Goal: Complete application form

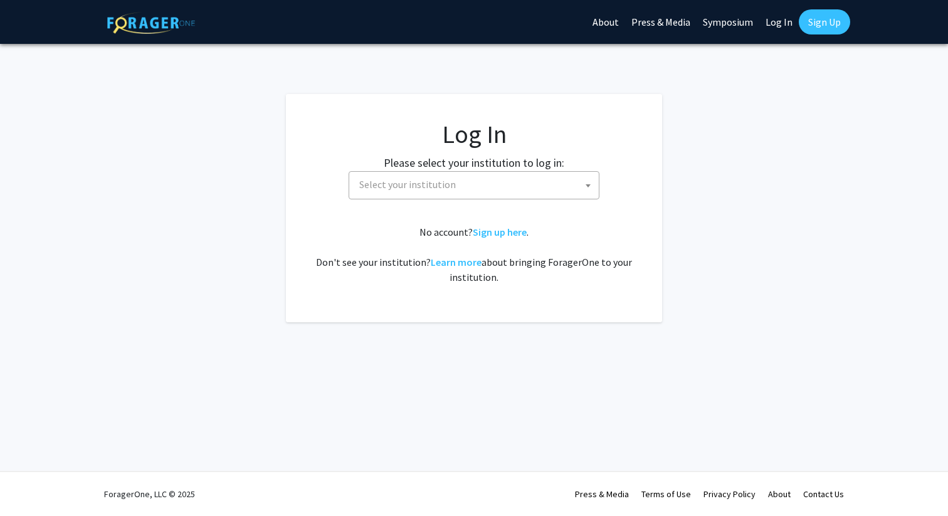
click at [448, 196] on span "Select your institution" at bounding box center [476, 185] width 245 height 26
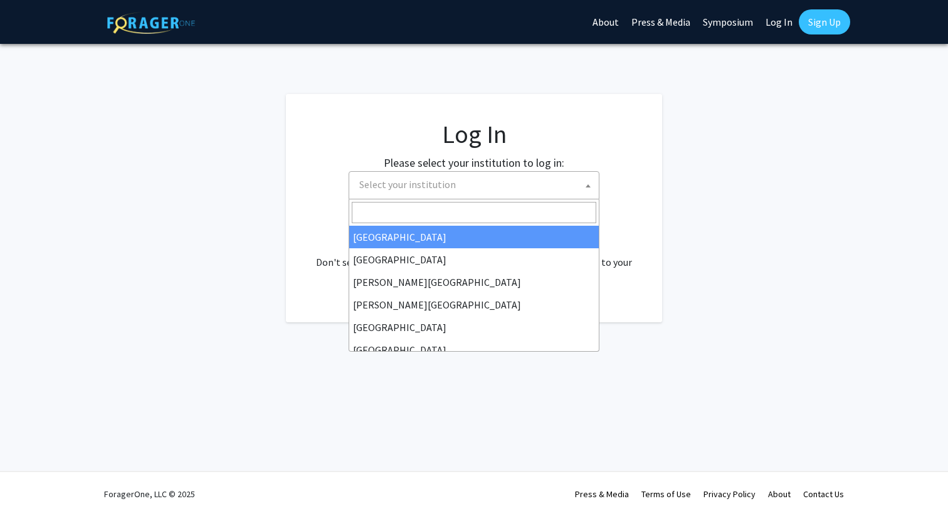
select select "34"
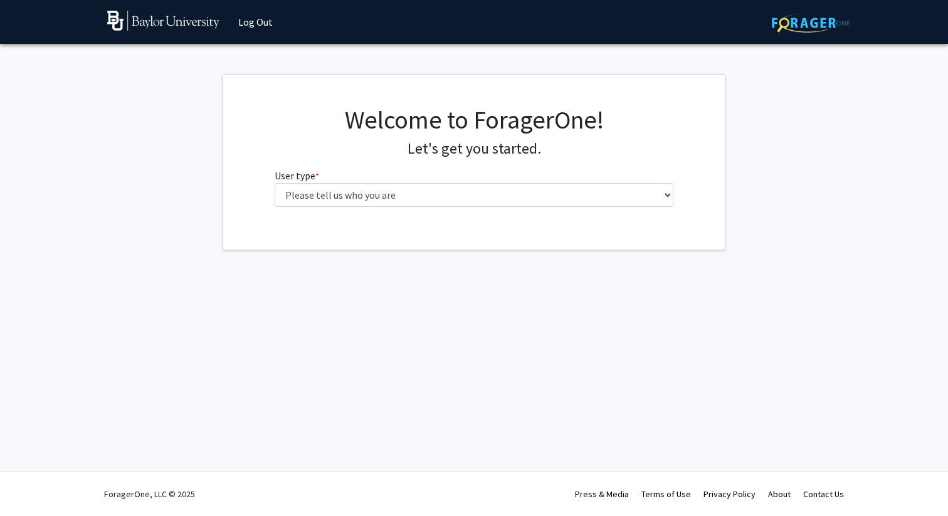
click at [486, 211] on div "Welcome to ForagerOne! Let's get you started. User type * required Please tell …" at bounding box center [474, 161] width 418 height 112
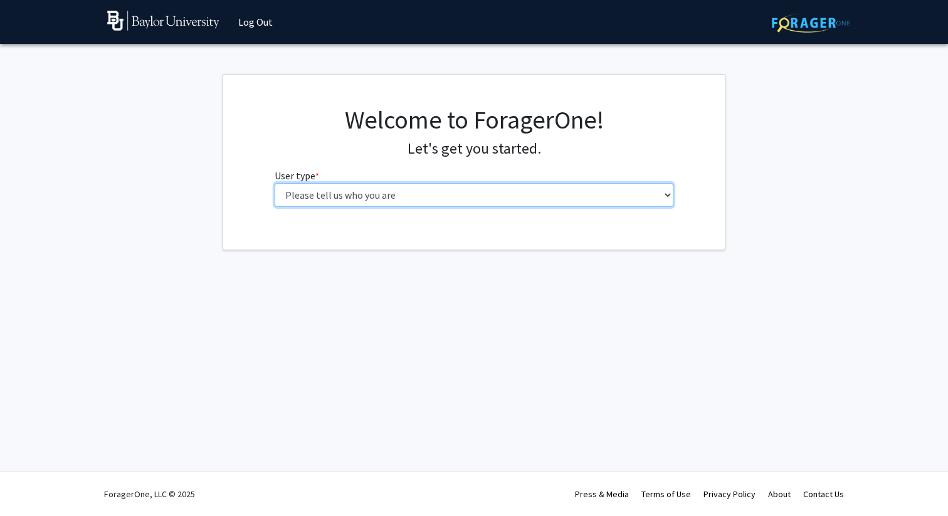
click at [486, 193] on select "Please tell us who you are Undergraduate Student Master's Student Doctoral Cand…" at bounding box center [475, 195] width 400 height 24
click at [519, 206] on select "Please tell us who you are Undergraduate Student Master's Student Doctoral Cand…" at bounding box center [475, 195] width 400 height 24
select select "1: undergrad"
click at [275, 183] on select "Please tell us who you are Undergraduate Student Master's Student Doctoral Cand…" at bounding box center [475, 195] width 400 height 24
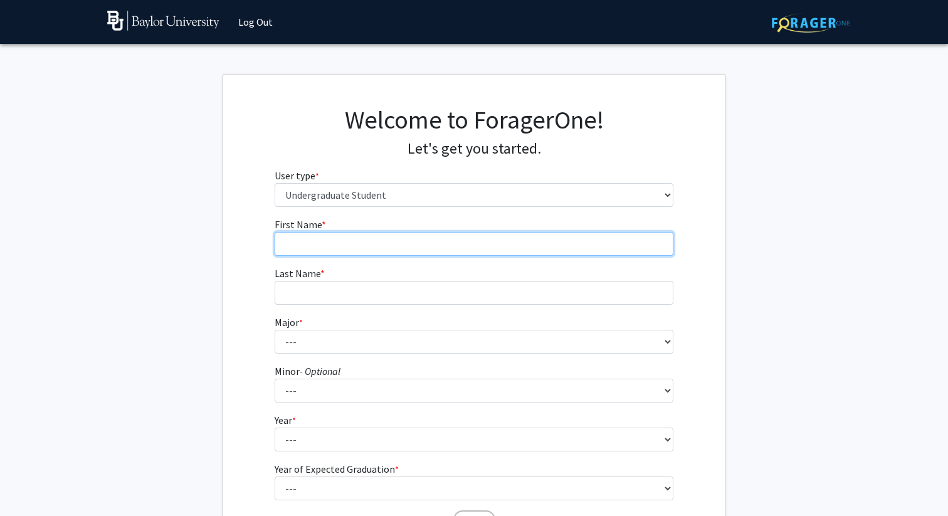
click at [509, 241] on input "First Name * required" at bounding box center [475, 244] width 400 height 24
type input "[PERSON_NAME]"
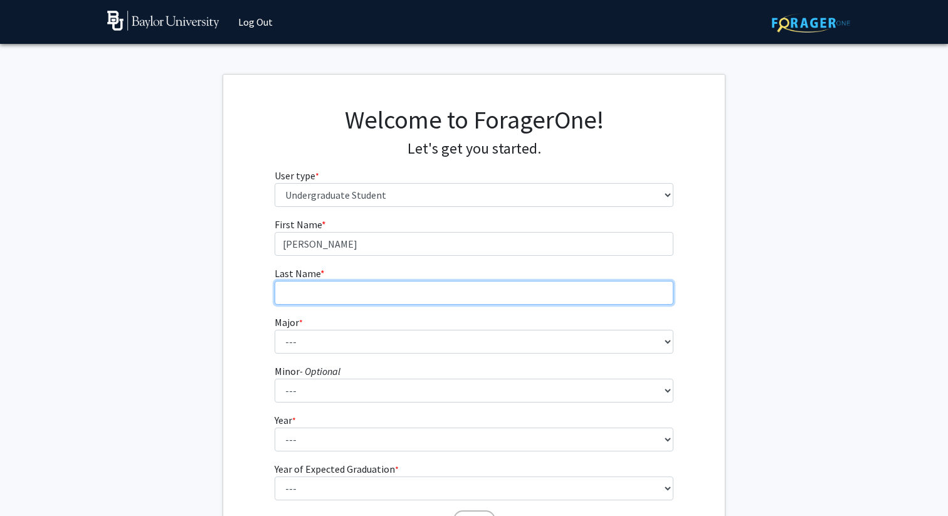
type input "Park"
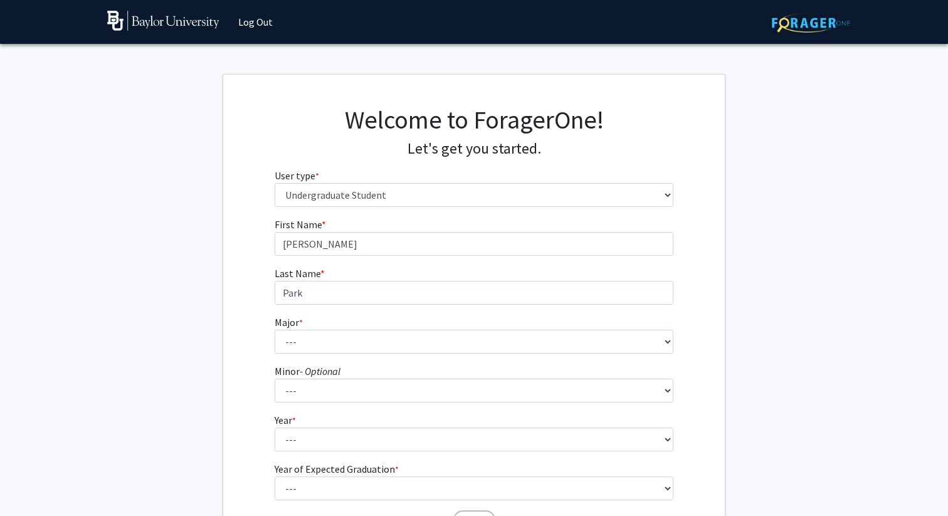
click at [331, 354] on form "First Name * required [PERSON_NAME] Last Name * required Park Major * required …" at bounding box center [475, 370] width 400 height 306
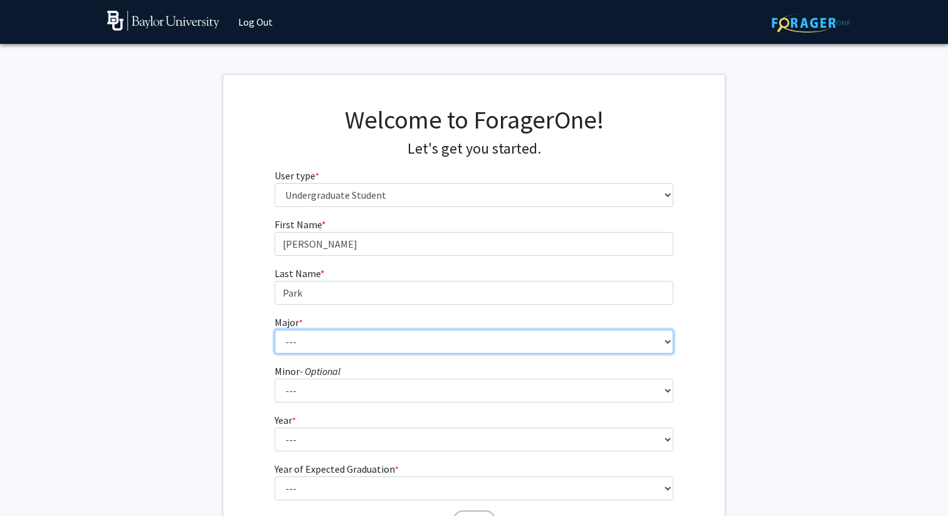
click at [331, 345] on select "--- Accounting American Studies Anthropology Apparel Design & Product Developme…" at bounding box center [475, 342] width 400 height 24
select select "80: 2745"
click at [275, 330] on select "--- Accounting American Studies Anthropology Apparel Design & Product Developme…" at bounding box center [475, 342] width 400 height 24
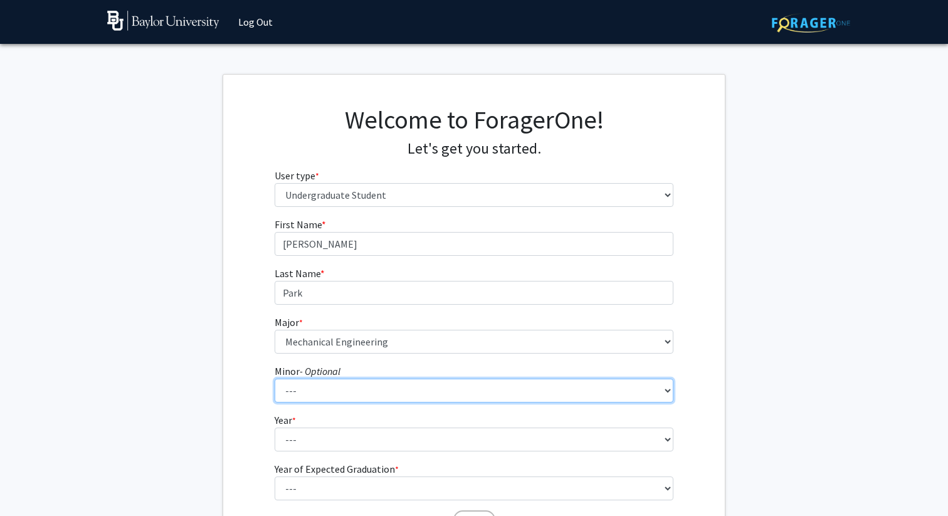
click at [401, 393] on select "--- Advertising American Sign Language American Studies Anthropology Apparel Me…" at bounding box center [475, 391] width 400 height 24
click at [275, 379] on select "--- Advertising American Sign Language American Studies Anthropology Apparel Me…" at bounding box center [475, 391] width 400 height 24
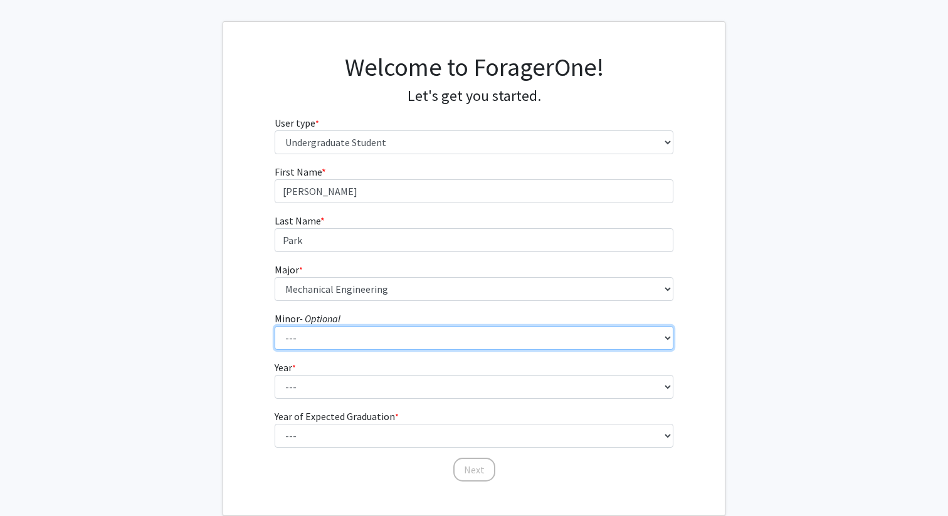
scroll to position [58, 0]
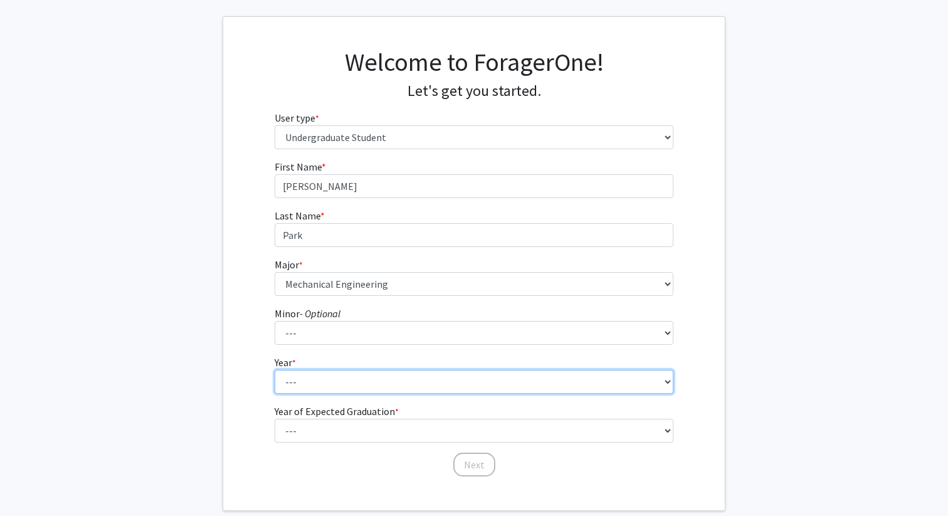
click at [360, 389] on select "--- First-year Sophomore Junior Senior Postbaccalaureate Certificate" at bounding box center [475, 382] width 400 height 24
click at [347, 373] on select "--- First-year Sophomore Junior Senior Postbaccalaureate Certificate" at bounding box center [475, 382] width 400 height 24
select select "1: first-year"
click at [275, 370] on select "--- First-year Sophomore Junior Senior Postbaccalaureate Certificate" at bounding box center [475, 382] width 400 height 24
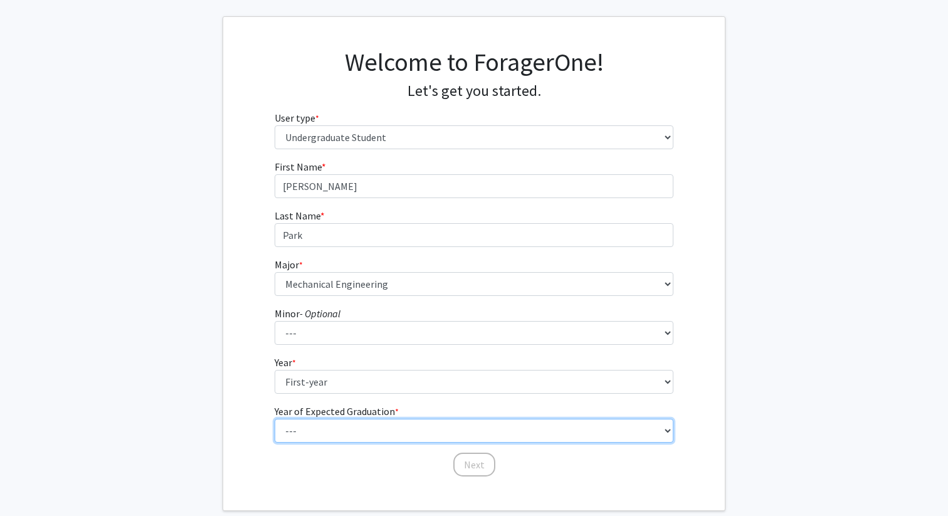
click at [347, 424] on select "--- 2025 2026 2027 2028 2029 2030 2031 2032 2033 2034" at bounding box center [475, 431] width 400 height 24
click at [275, 419] on select "--- 2025 2026 2027 2028 2029 2030 2031 2032 2033 2034" at bounding box center [475, 431] width 400 height 24
click at [326, 431] on select "--- 2025 2026 2027 2028 2029 2030 2031 2032 2033 2034" at bounding box center [475, 431] width 400 height 24
select select "5: 2029"
click at [275, 419] on select "--- 2025 2026 2027 2028 2029 2030 2031 2032 2033 2034" at bounding box center [475, 431] width 400 height 24
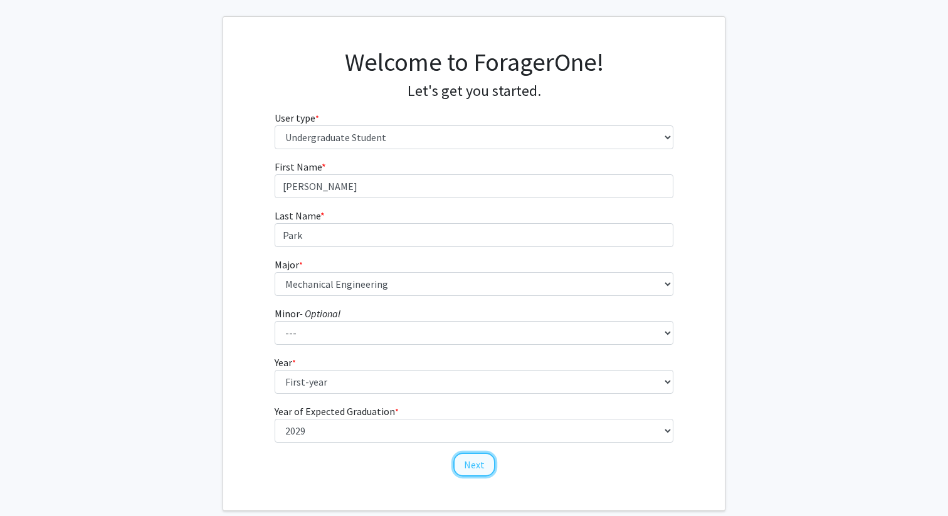
click at [460, 463] on button "Next" at bounding box center [474, 465] width 42 height 24
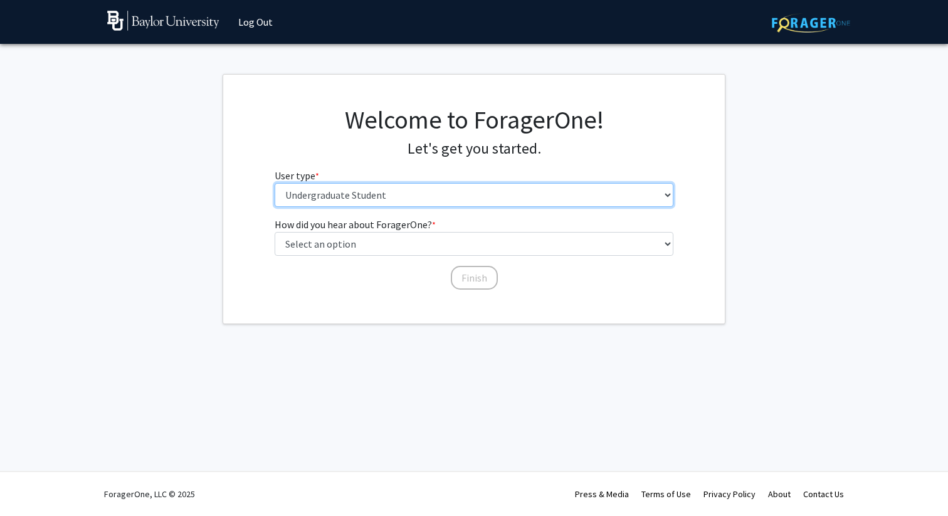
click at [408, 190] on select "Please tell us who you are Undergraduate Student Master's Student Doctoral Cand…" at bounding box center [475, 195] width 400 height 24
click at [275, 183] on select "Please tell us who you are Undergraduate Student Master's Student Doctoral Cand…" at bounding box center [475, 195] width 400 height 24
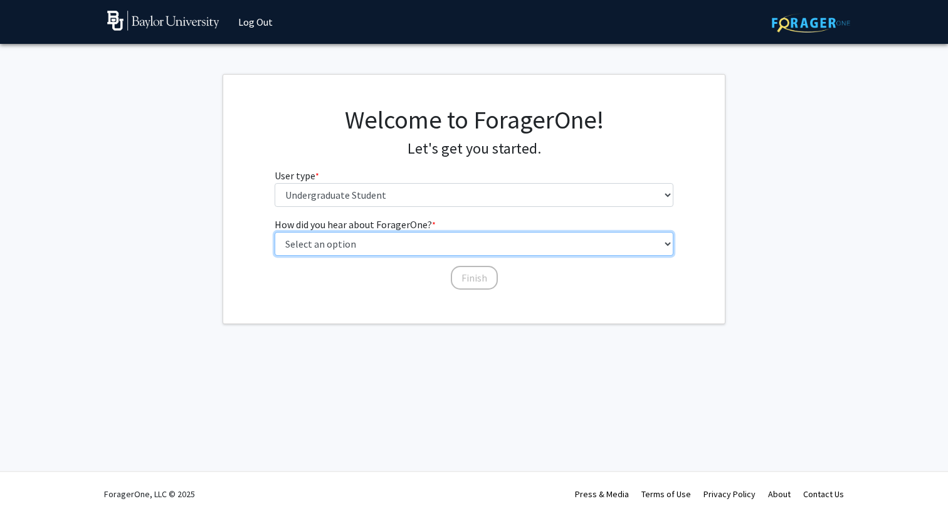
click at [423, 238] on select "Select an option Peer/student recommendation Faculty/staff recommendation Unive…" at bounding box center [475, 244] width 400 height 24
select select "2: faculty_recommendation"
click at [275, 232] on select "Select an option Peer/student recommendation Faculty/staff recommendation Unive…" at bounding box center [475, 244] width 400 height 24
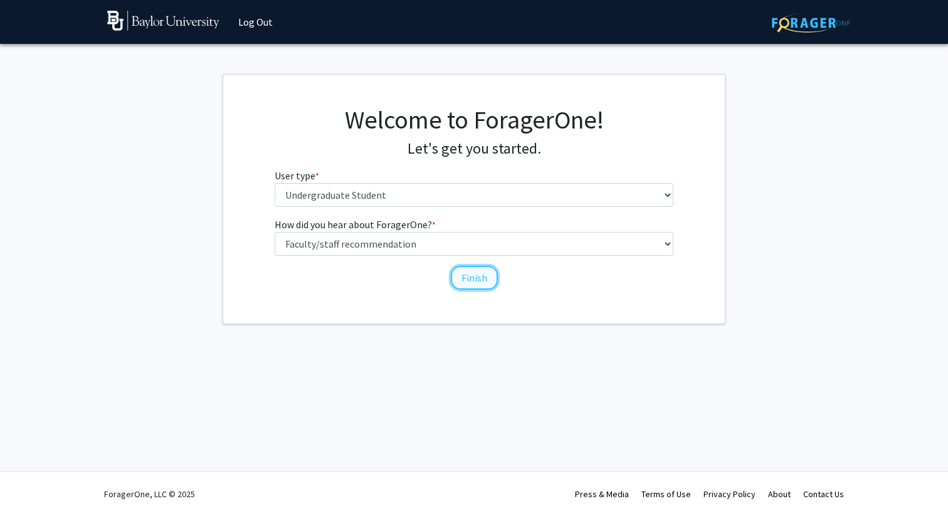
click at [472, 282] on button "Finish" at bounding box center [474, 278] width 47 height 24
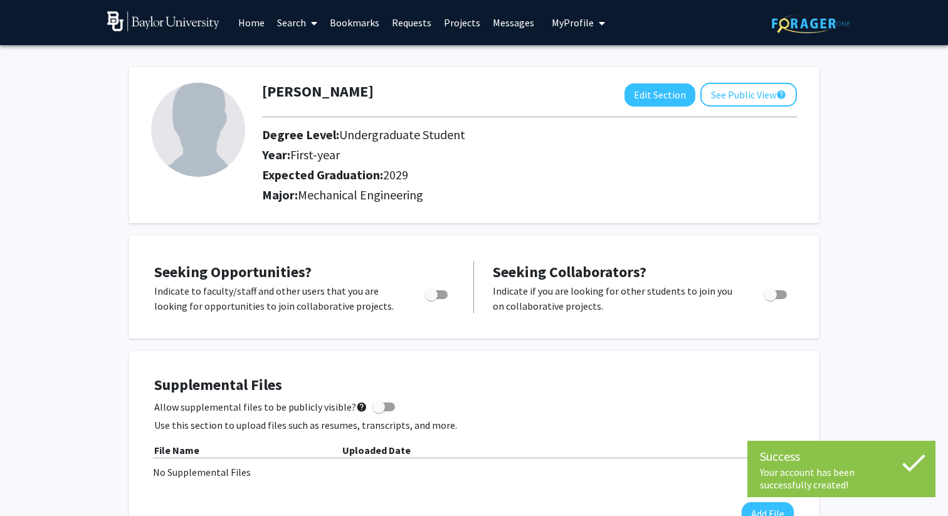
scroll to position [13, 0]
